Goal: Task Accomplishment & Management: Manage account settings

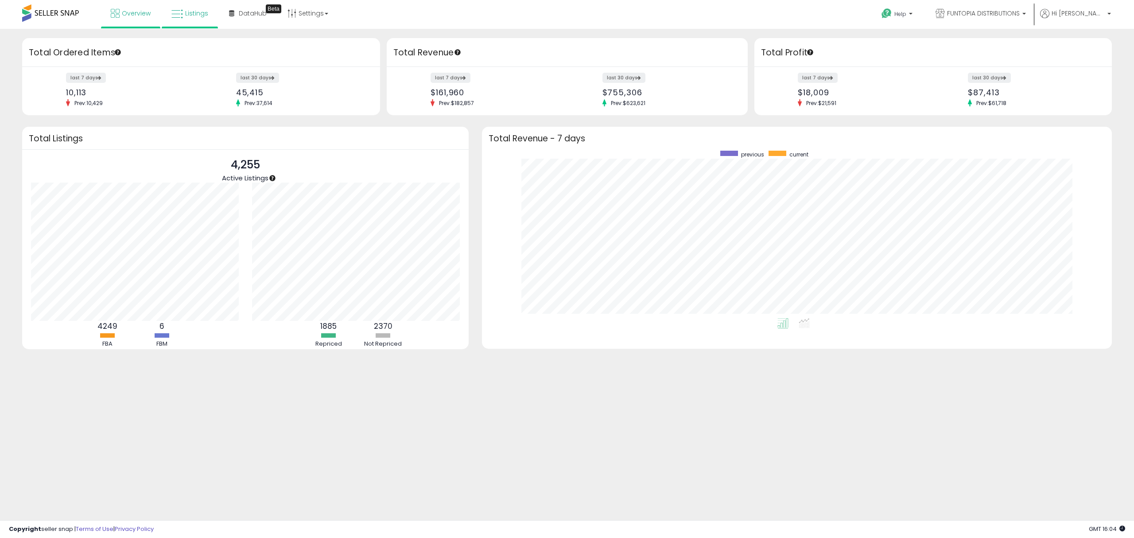
scroll to position [167, 612]
click at [193, 8] on link "Listings" at bounding box center [190, 13] width 50 height 27
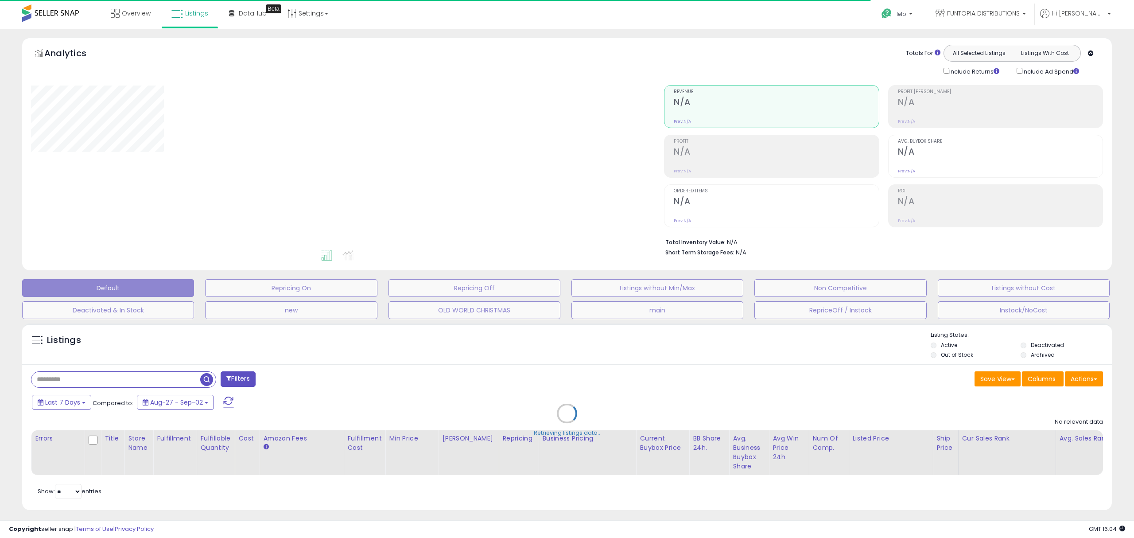
click at [77, 369] on div "Retrieving listings data.." at bounding box center [566, 420] width 1103 height 202
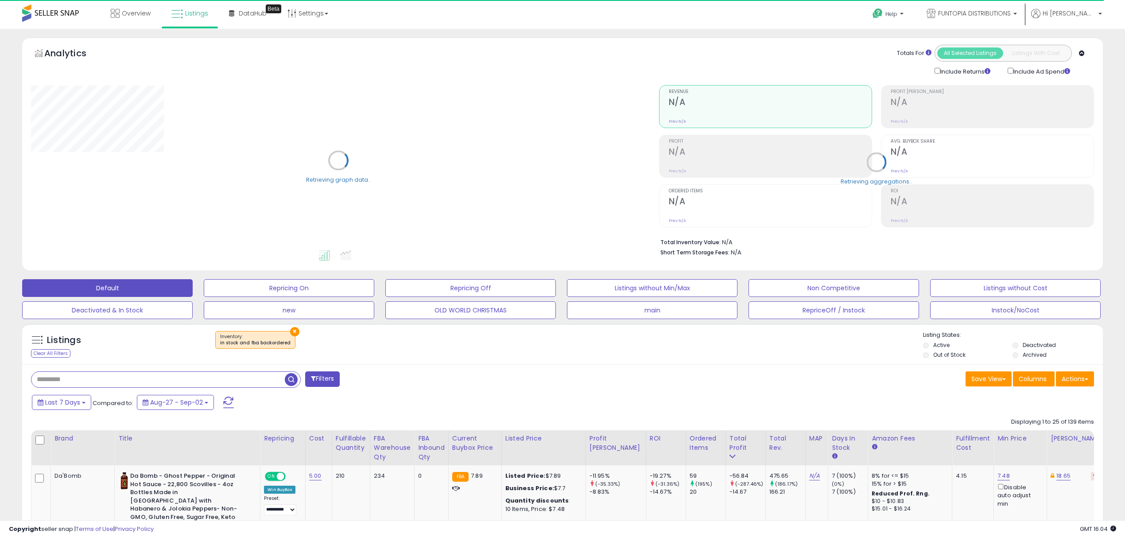
click at [80, 378] on input "text" at bounding box center [157, 379] width 253 height 15
click at [89, 381] on input "text" at bounding box center [167, 379] width 272 height 15
paste input "**********"
type input "**********"
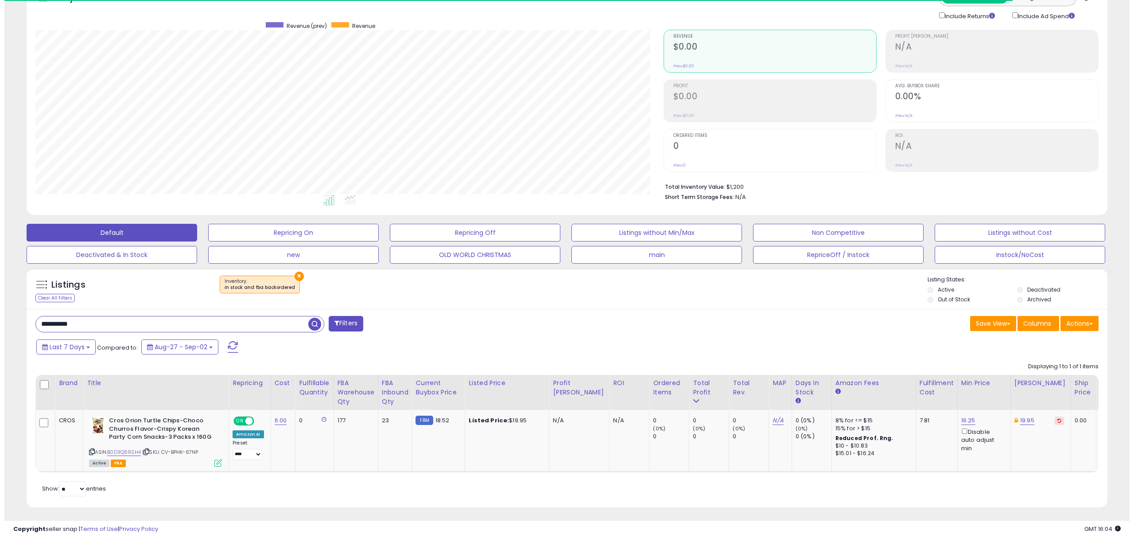
scroll to position [59, 0]
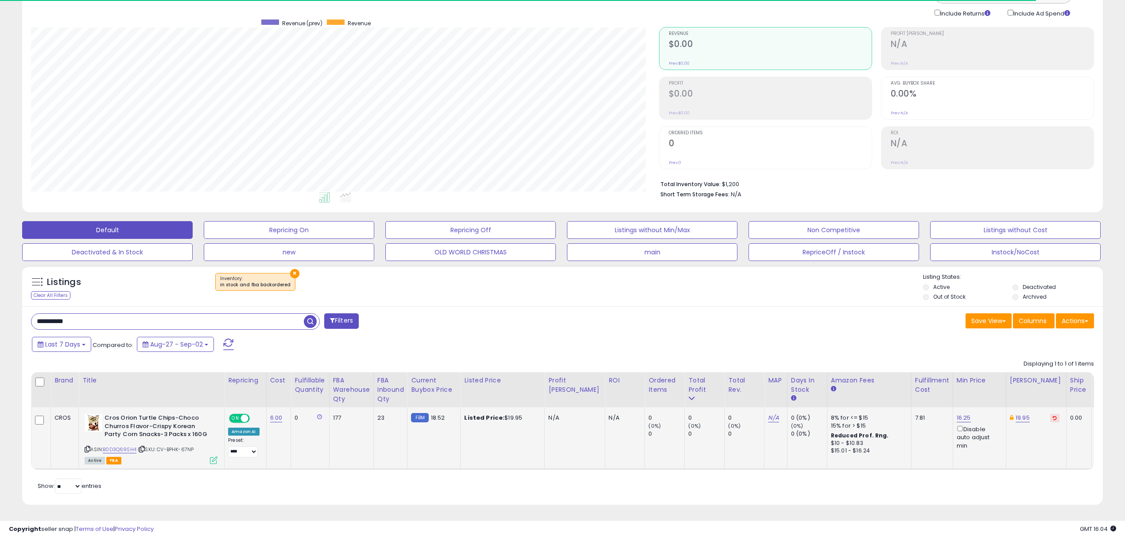
drag, startPoint x: 220, startPoint y: 466, endPoint x: 217, endPoint y: 460, distance: 7.3
click at [220, 466] on td "Cros Orion Turtle Chips-Choco Churros Flavor-Crispy Korean Party Corn Snacks-3 …" at bounding box center [152, 438] width 146 height 62
click at [217, 460] on icon at bounding box center [214, 460] width 8 height 8
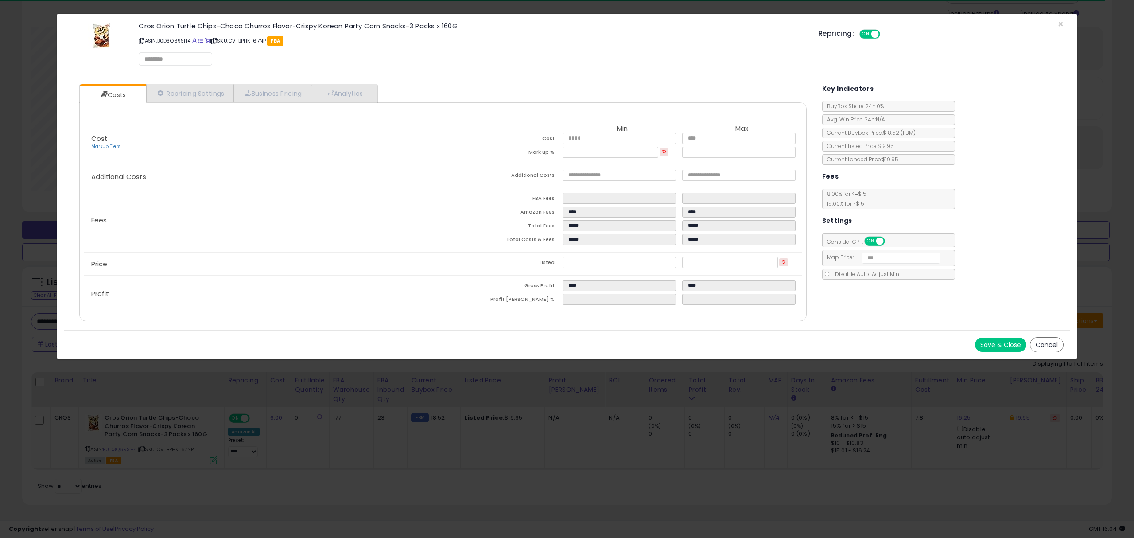
scroll to position [181, 633]
